Goal: Communication & Community: Answer question/provide support

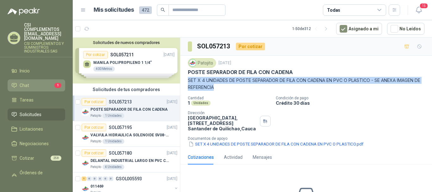
click at [31, 82] on li "Chat 1" at bounding box center [36, 85] width 50 height 7
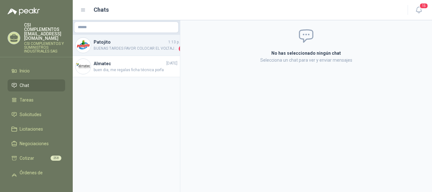
click at [137, 49] on span "BUENAS TARDES FAVOR COLOCAR EL VOLTAJE DE TRABAJO DE LA VÁLVULA MUCHAS GRACIAS." at bounding box center [136, 49] width 84 height 6
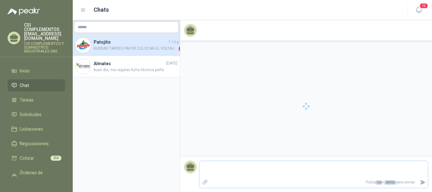
scroll to position [118, 0]
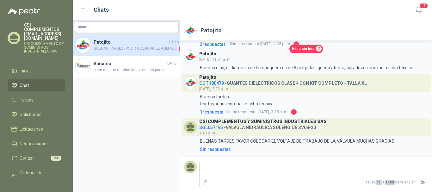
click at [305, 47] on span "Hilos sin leer" at bounding box center [303, 49] width 23 height 6
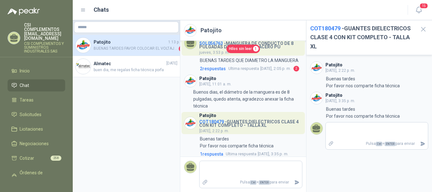
scroll to position [194, 0]
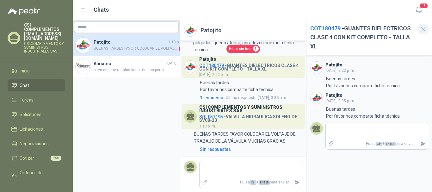
click at [426, 28] on icon "button" at bounding box center [423, 29] width 8 height 8
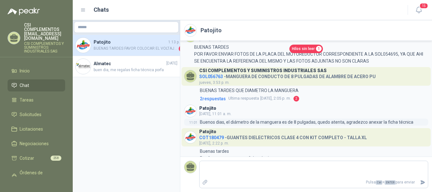
scroll to position [118, 0]
